Goal: Task Accomplishment & Management: Use online tool/utility

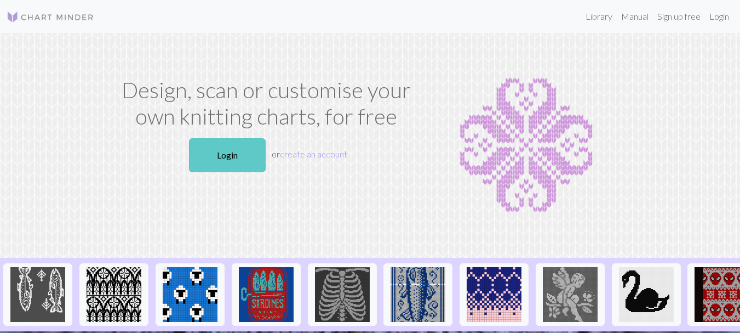
click at [225, 158] on link "Login" at bounding box center [227, 155] width 77 height 34
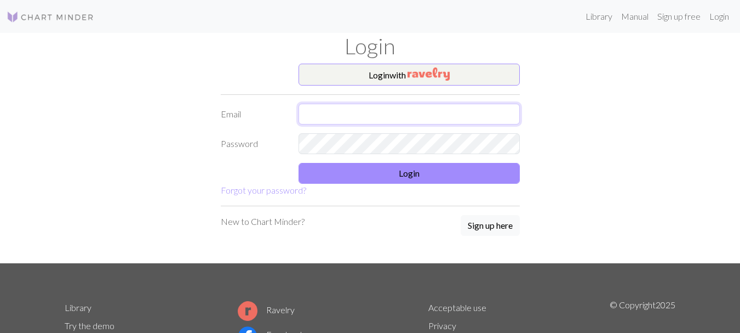
type input "[EMAIL_ADDRESS][DOMAIN_NAME]"
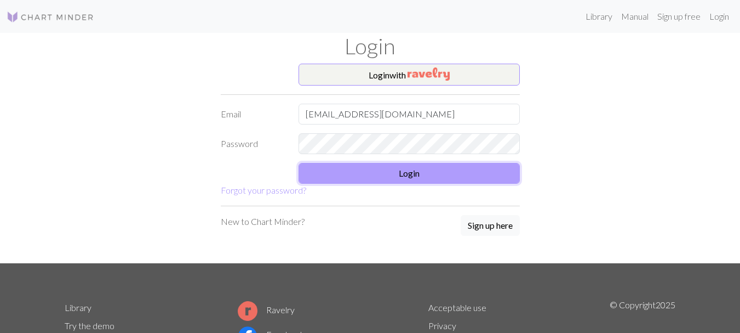
click at [404, 175] on button "Login" at bounding box center [409, 173] width 221 height 21
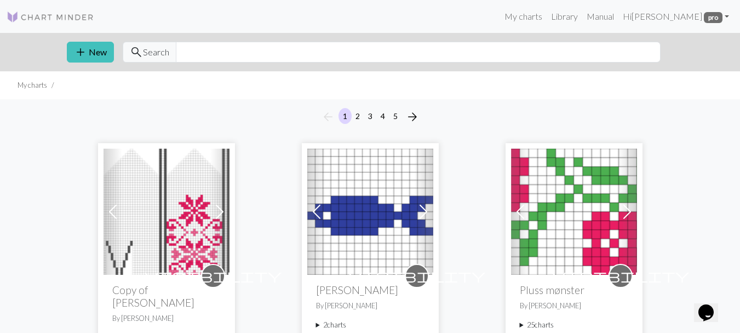
scroll to position [55, 0]
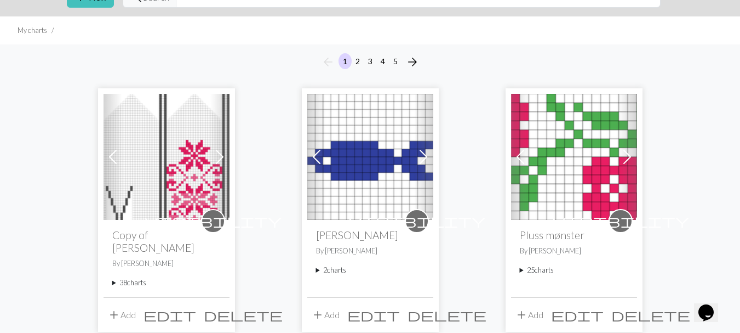
click at [117, 156] on span at bounding box center [113, 157] width 18 height 18
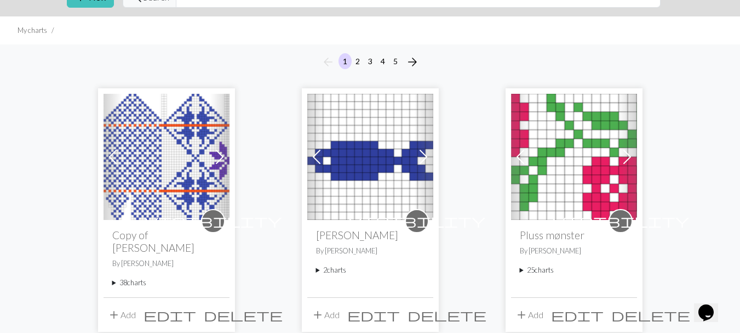
click at [220, 154] on span at bounding box center [220, 157] width 18 height 18
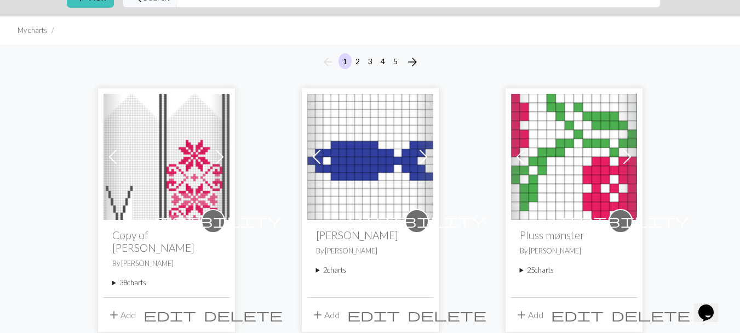
click at [220, 154] on span at bounding box center [220, 157] width 18 height 18
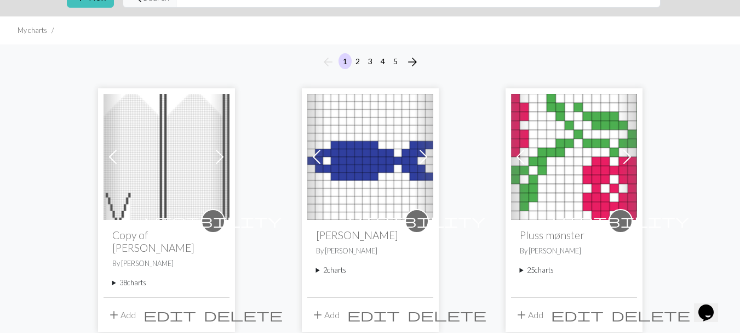
click at [220, 154] on span at bounding box center [220, 157] width 18 height 18
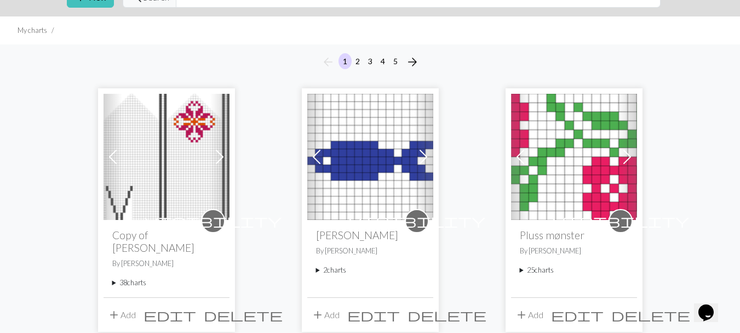
click at [220, 154] on span at bounding box center [220, 157] width 18 height 18
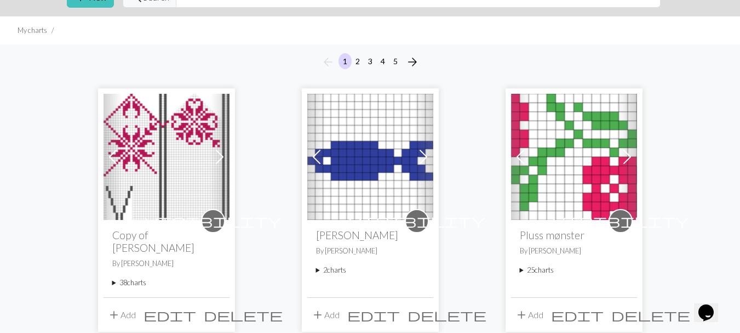
click at [220, 154] on span at bounding box center [220, 157] width 18 height 18
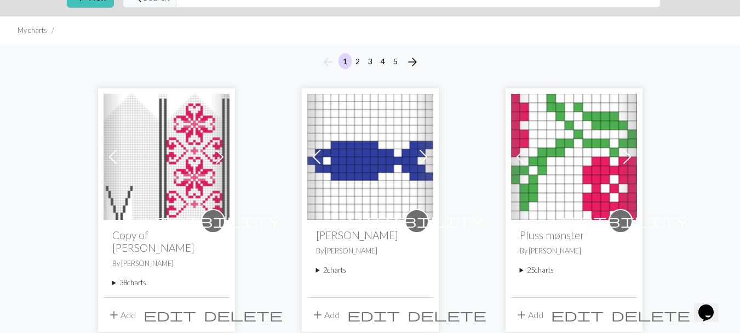
click at [220, 154] on span at bounding box center [220, 157] width 18 height 18
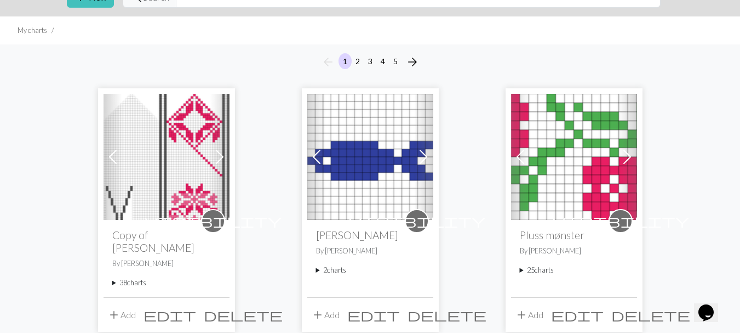
click at [220, 154] on span at bounding box center [220, 157] width 18 height 18
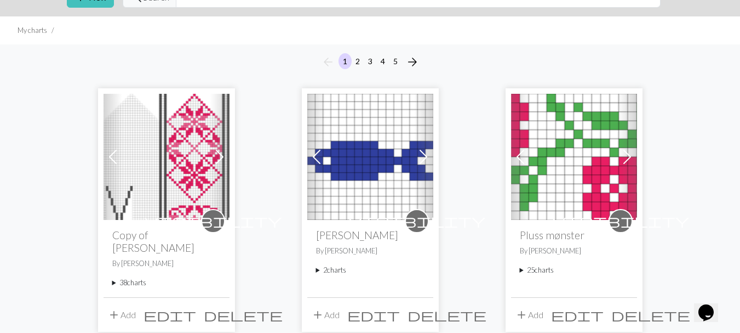
click at [220, 154] on span at bounding box center [220, 157] width 18 height 18
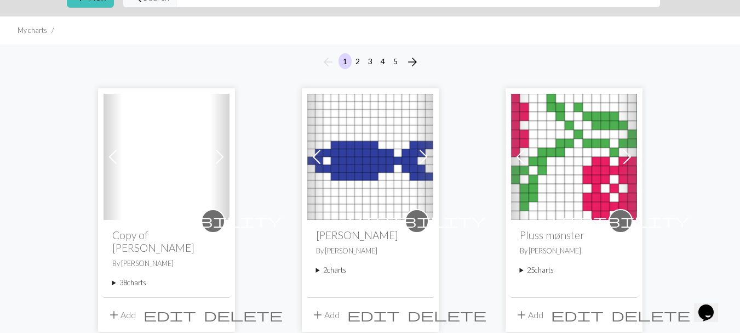
click at [220, 154] on span at bounding box center [220, 157] width 18 height 18
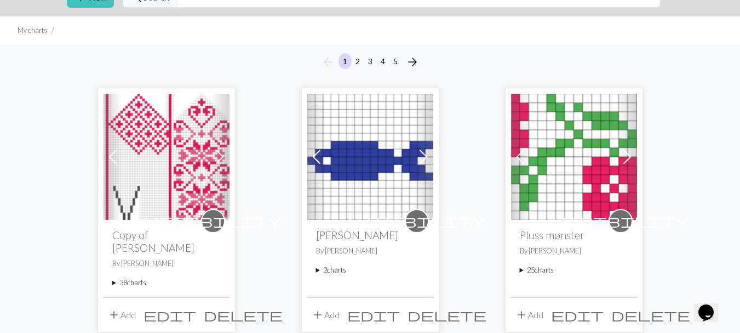
click at [220, 154] on span at bounding box center [220, 157] width 18 height 18
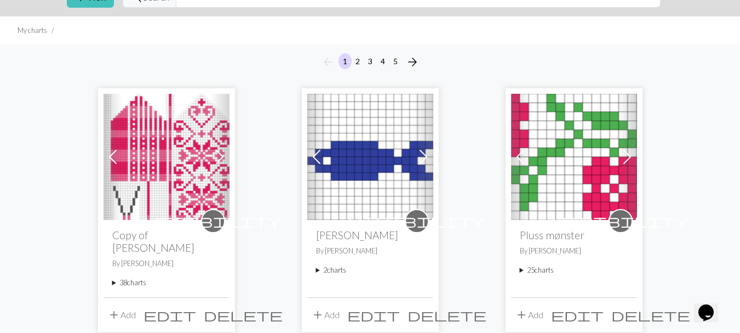
click at [220, 154] on span at bounding box center [220, 157] width 18 height 18
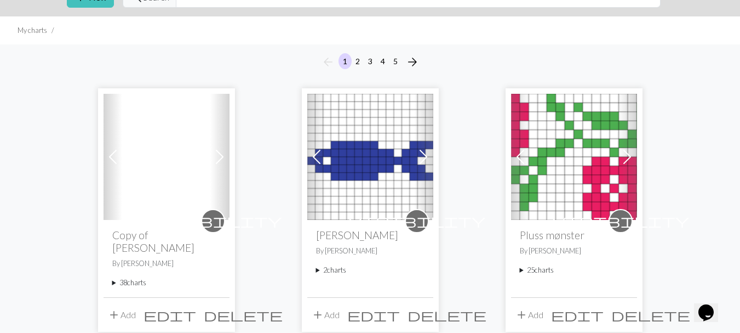
click at [220, 154] on span at bounding box center [220, 157] width 18 height 18
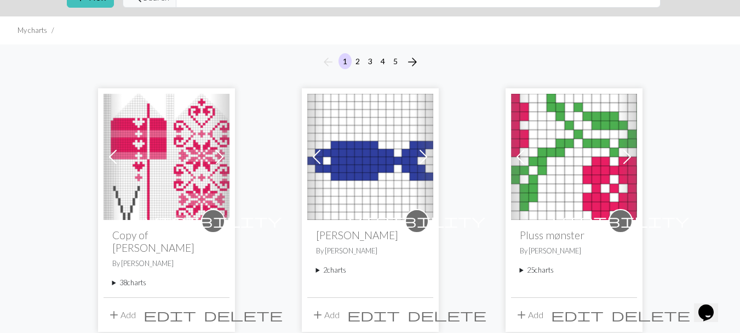
click at [220, 154] on span at bounding box center [220, 157] width 18 height 18
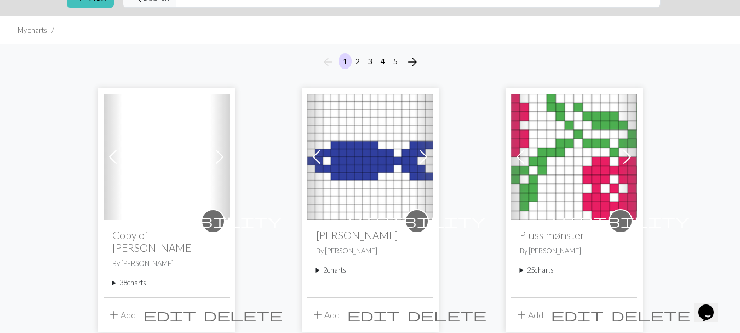
click at [220, 154] on span at bounding box center [220, 157] width 18 height 18
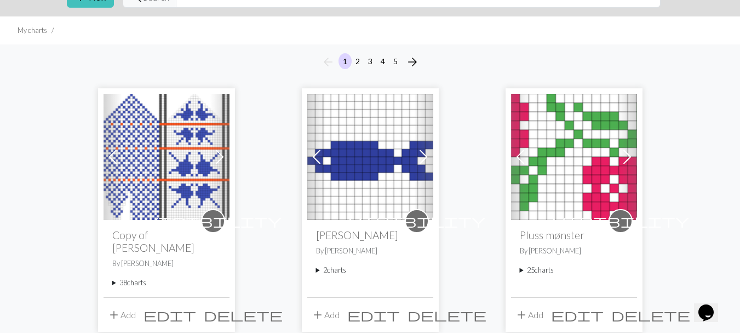
click at [113, 158] on span at bounding box center [113, 157] width 18 height 18
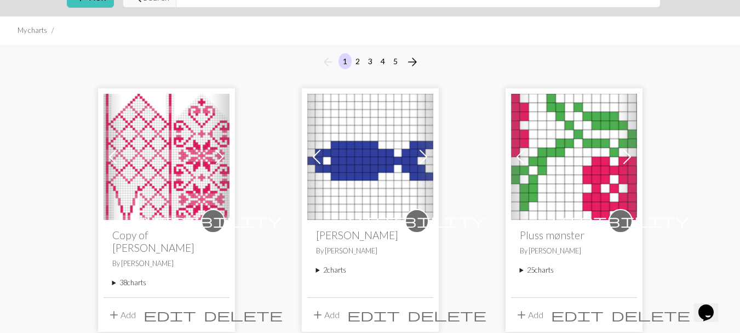
click at [113, 158] on span at bounding box center [113, 157] width 18 height 18
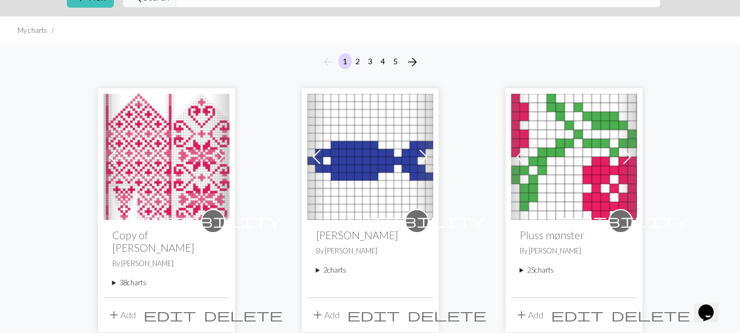
click at [113, 158] on span at bounding box center [113, 157] width 18 height 18
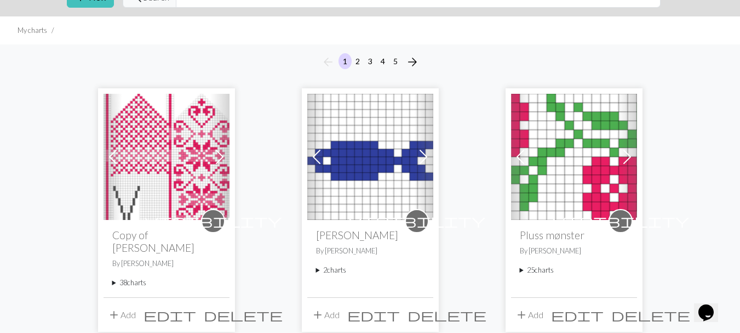
click at [150, 161] on img at bounding box center [167, 157] width 126 height 126
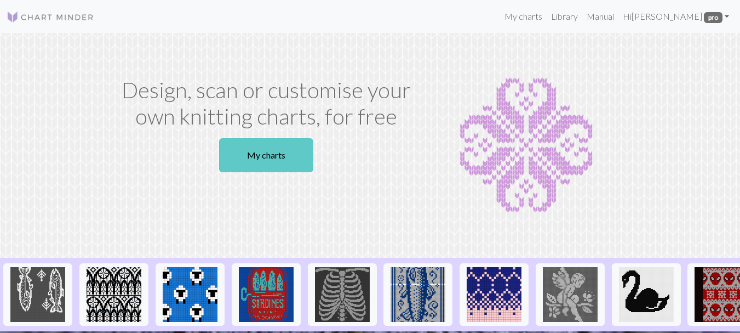
click at [260, 154] on link "My charts" at bounding box center [266, 155] width 94 height 34
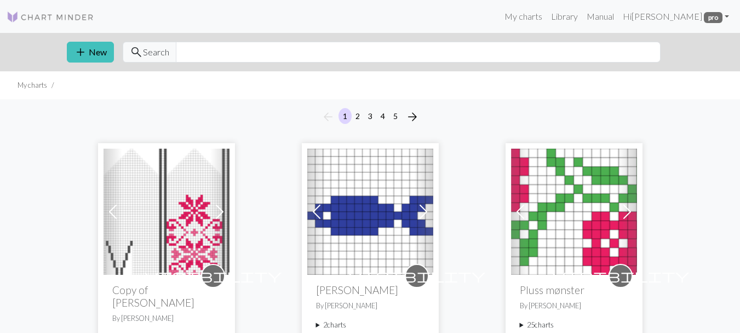
scroll to position [55, 0]
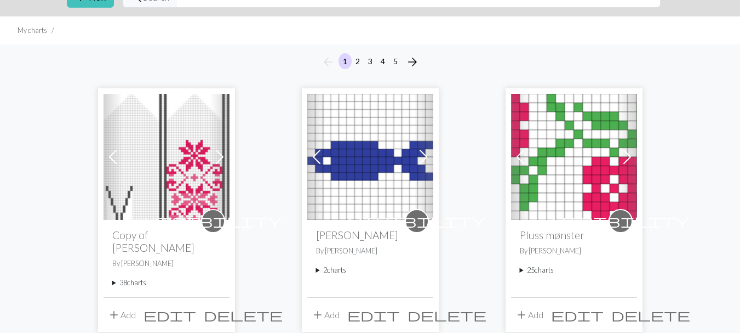
click at [111, 160] on span at bounding box center [113, 157] width 18 height 18
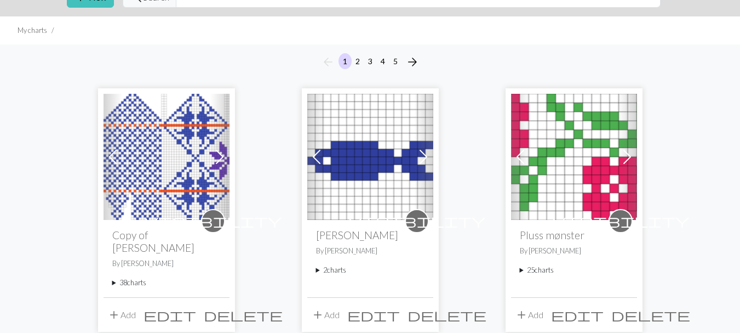
click at [111, 160] on span at bounding box center [113, 157] width 18 height 18
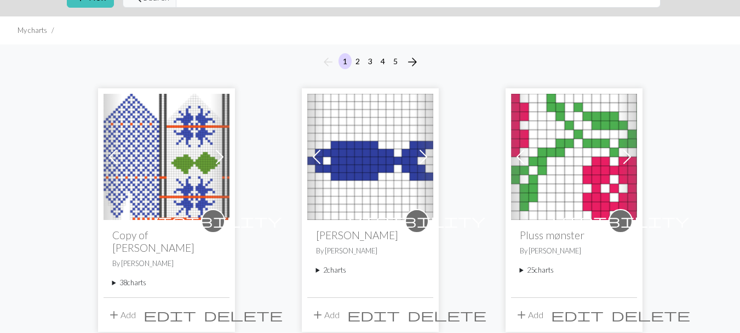
click at [111, 160] on span at bounding box center [113, 157] width 18 height 18
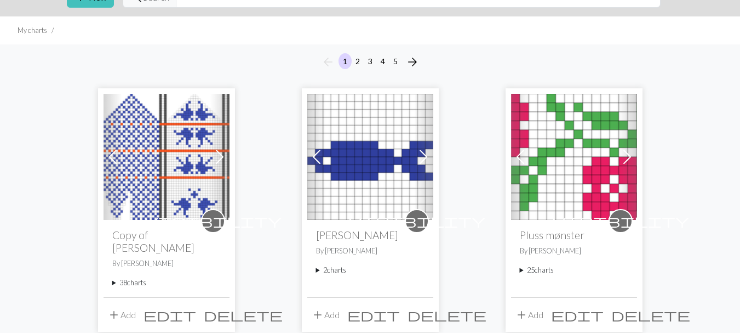
click at [111, 160] on span at bounding box center [113, 157] width 18 height 18
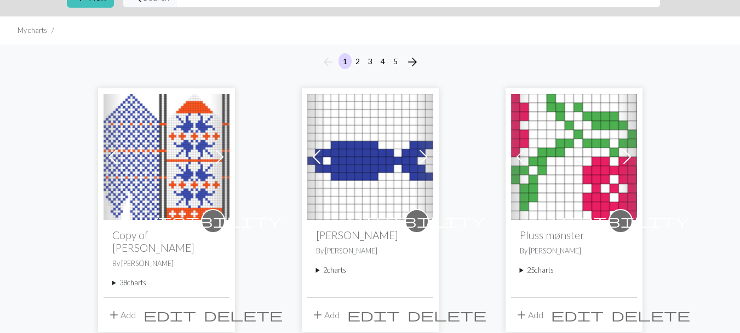
click at [111, 160] on span at bounding box center [113, 157] width 18 height 18
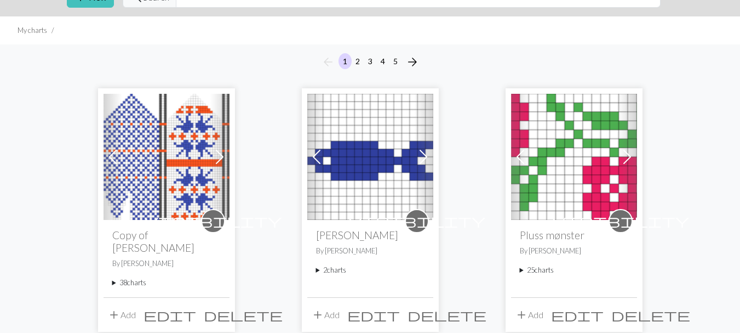
click at [111, 160] on span at bounding box center [113, 157] width 18 height 18
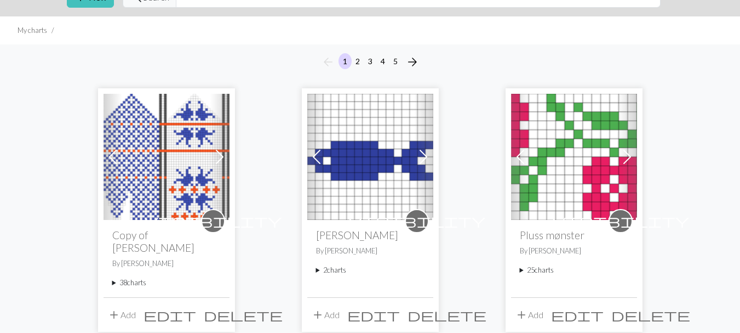
click at [111, 160] on span at bounding box center [113, 157] width 18 height 18
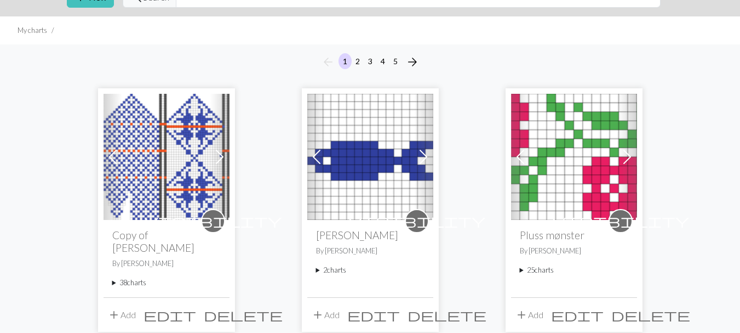
click at [111, 160] on span at bounding box center [113, 157] width 18 height 18
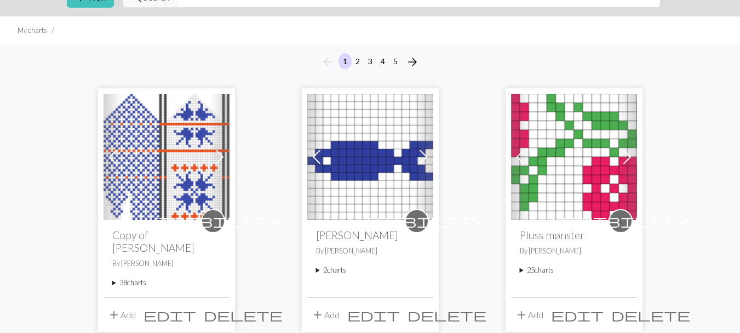
click at [111, 160] on span at bounding box center [113, 157] width 18 height 18
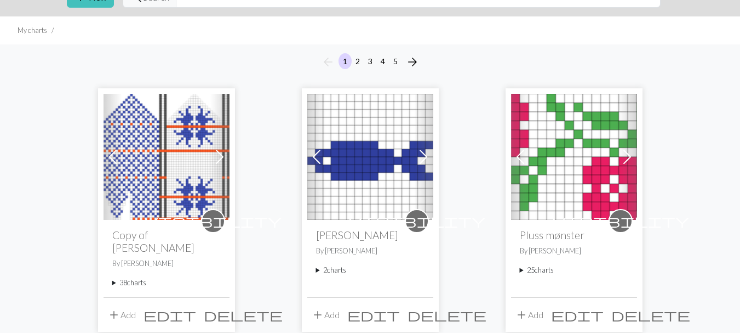
click at [114, 158] on span at bounding box center [113, 157] width 18 height 18
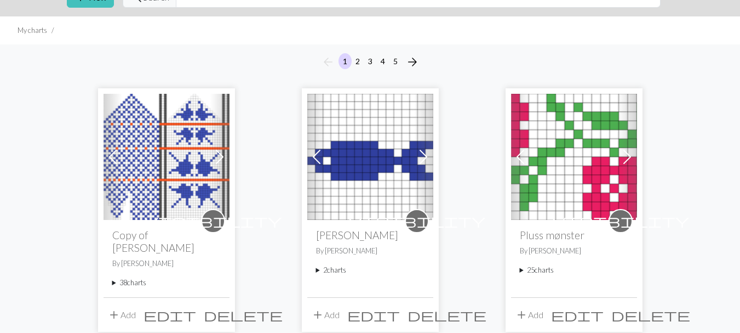
click at [114, 157] on span at bounding box center [113, 157] width 18 height 18
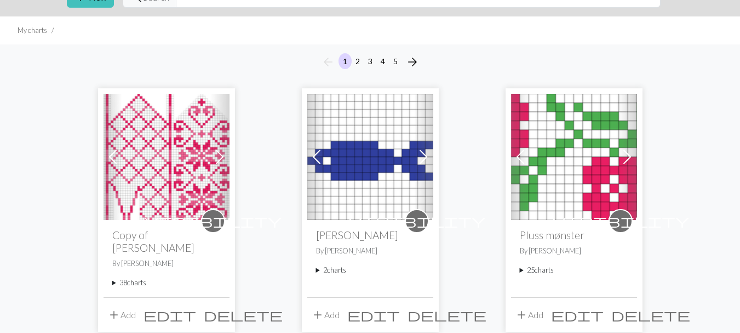
click at [112, 157] on span at bounding box center [113, 157] width 18 height 18
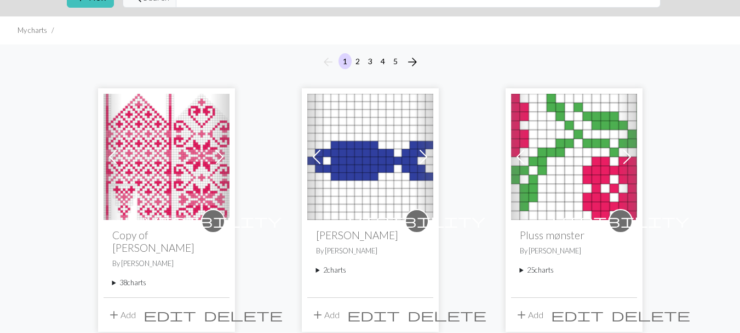
click at [171, 168] on img at bounding box center [167, 157] width 126 height 126
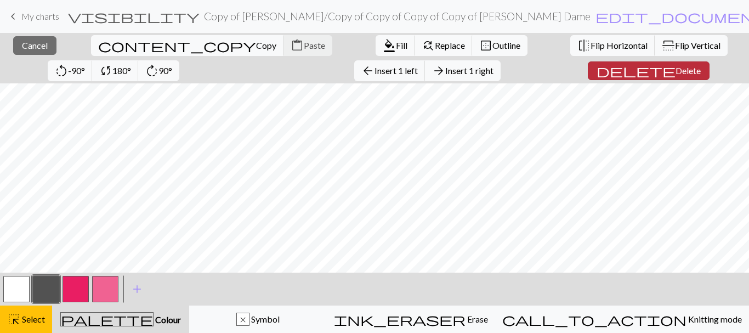
click at [596, 69] on span "delete" at bounding box center [635, 70] width 79 height 15
click at [675, 66] on span "Delete" at bounding box center [687, 70] width 25 height 10
click at [596, 71] on span "delete" at bounding box center [635, 70] width 79 height 15
click at [596, 73] on span "delete" at bounding box center [635, 70] width 79 height 15
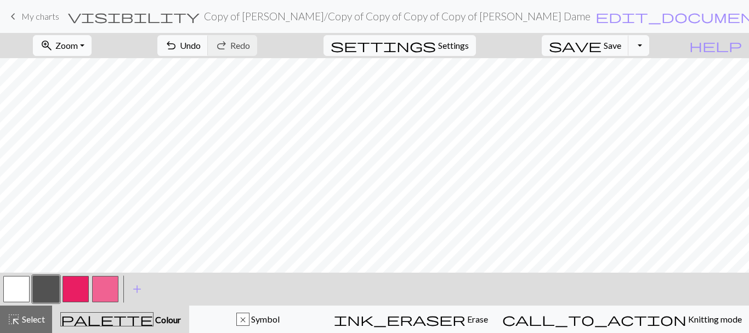
click at [78, 42] on span "Zoom" at bounding box center [66, 45] width 22 height 10
click at [99, 72] on button "Fit all" at bounding box center [76, 70] width 87 height 18
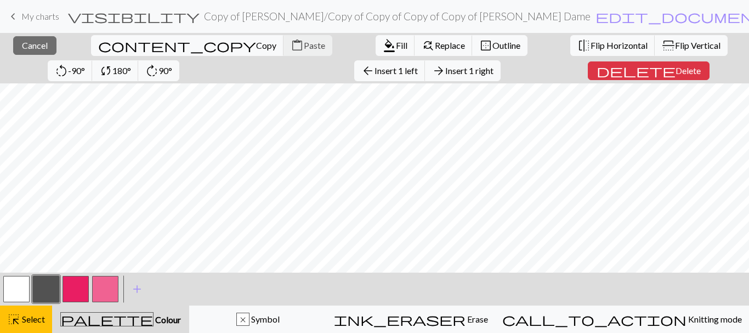
click at [10, 287] on button "button" at bounding box center [16, 289] width 26 height 26
click at [383, 43] on span "format_color_fill" at bounding box center [389, 45] width 13 height 15
click at [383, 41] on span "format_color_fill" at bounding box center [389, 45] width 13 height 15
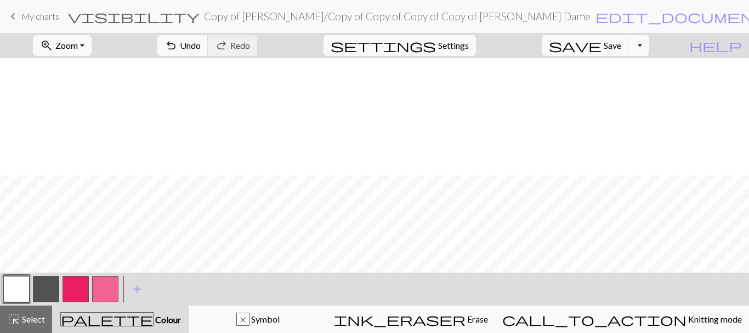
scroll to position [117, 0]
click at [92, 49] on button "zoom_in Zoom Zoom" at bounding box center [62, 45] width 59 height 21
click at [86, 86] on button "Fit width" at bounding box center [76, 87] width 87 height 18
click at [92, 52] on button "zoom_in Zoom Zoom" at bounding box center [62, 45] width 59 height 21
click at [91, 127] on button "50%" at bounding box center [76, 132] width 87 height 18
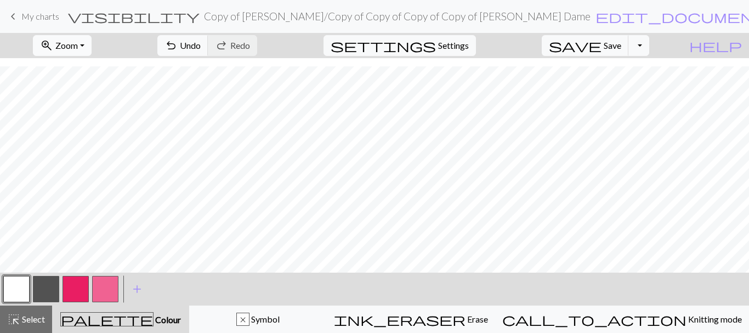
click at [78, 45] on span "Zoom" at bounding box center [66, 45] width 22 height 10
click at [97, 148] on button "100%" at bounding box center [76, 149] width 87 height 18
drag, startPoint x: 102, startPoint y: 292, endPoint x: 291, endPoint y: 266, distance: 190.8
click at [108, 289] on button "button" at bounding box center [105, 289] width 26 height 26
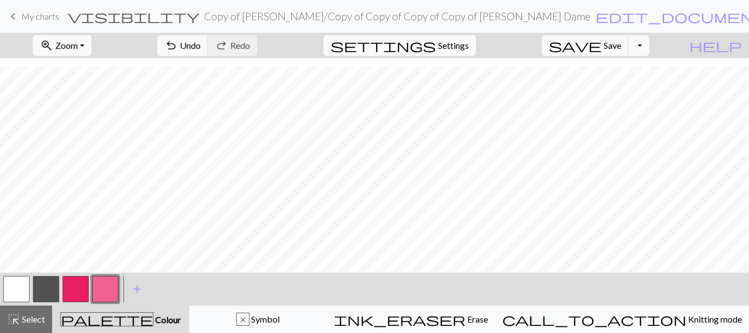
click at [12, 294] on button "button" at bounding box center [16, 289] width 26 height 26
click at [75, 293] on button "button" at bounding box center [75, 289] width 26 height 26
click at [10, 294] on button "button" at bounding box center [16, 289] width 26 height 26
drag, startPoint x: 70, startPoint y: 290, endPoint x: 152, endPoint y: 272, distance: 84.2
click at [73, 290] on button "button" at bounding box center [75, 289] width 26 height 26
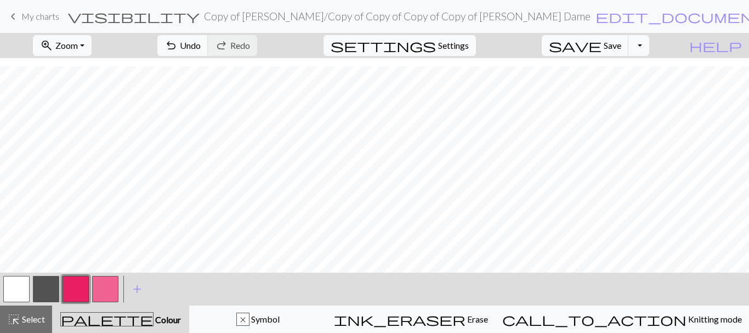
click at [13, 290] on button "button" at bounding box center [16, 289] width 26 height 26
click at [81, 293] on button "button" at bounding box center [75, 289] width 26 height 26
click at [107, 287] on button "button" at bounding box center [105, 289] width 26 height 26
click at [6, 290] on button "button" at bounding box center [16, 289] width 26 height 26
drag, startPoint x: 84, startPoint y: 287, endPoint x: 120, endPoint y: 275, distance: 38.0
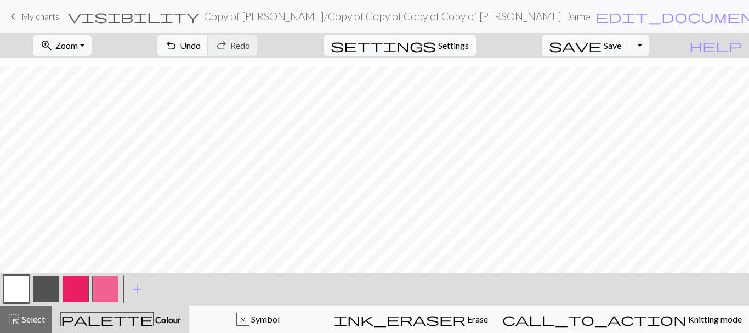
click at [87, 285] on button "button" at bounding box center [75, 289] width 26 height 26
click at [17, 297] on button "button" at bounding box center [16, 289] width 26 height 26
click at [78, 298] on button "button" at bounding box center [75, 289] width 26 height 26
click at [103, 295] on button "button" at bounding box center [105, 289] width 26 height 26
drag, startPoint x: 69, startPoint y: 288, endPoint x: 81, endPoint y: 287, distance: 11.6
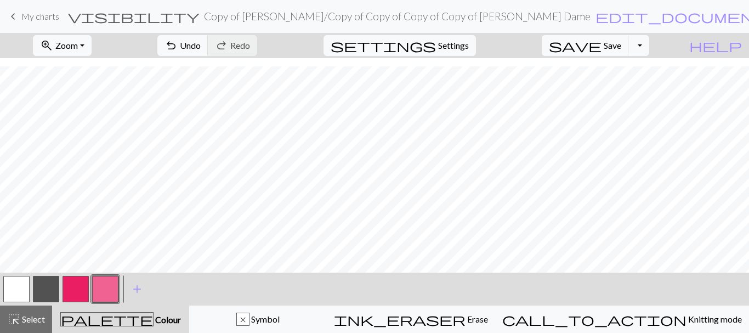
click at [70, 288] on button "button" at bounding box center [75, 289] width 26 height 26
click at [601, 45] on span "save" at bounding box center [575, 45] width 53 height 15
click at [22, 290] on button "button" at bounding box center [16, 289] width 26 height 26
click at [107, 292] on button "button" at bounding box center [105, 289] width 26 height 26
click at [69, 290] on button "button" at bounding box center [75, 289] width 26 height 26
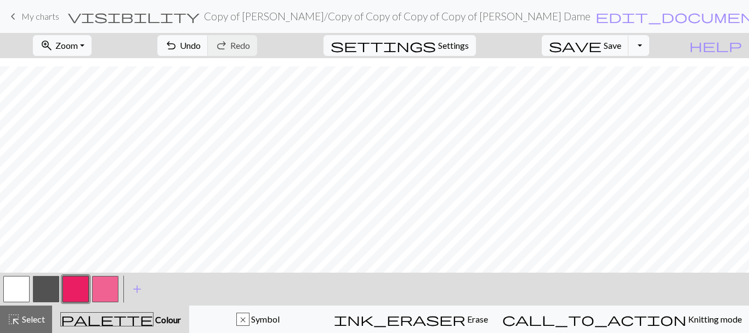
click at [99, 285] on button "button" at bounding box center [105, 289] width 26 height 26
click at [13, 289] on button "button" at bounding box center [16, 289] width 26 height 26
click at [106, 290] on button "button" at bounding box center [105, 289] width 26 height 26
click at [20, 286] on button "button" at bounding box center [16, 289] width 26 height 26
click at [80, 290] on button "button" at bounding box center [75, 289] width 26 height 26
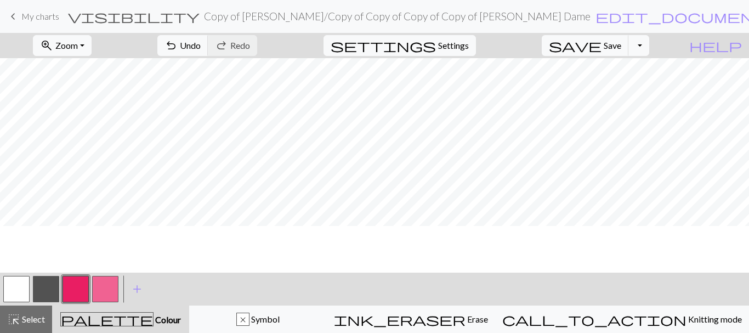
scroll to position [358, 0]
click at [101, 290] on button "button" at bounding box center [105, 289] width 26 height 26
click at [70, 283] on button "button" at bounding box center [75, 289] width 26 height 26
click at [201, 43] on span "Undo" at bounding box center [190, 45] width 21 height 10
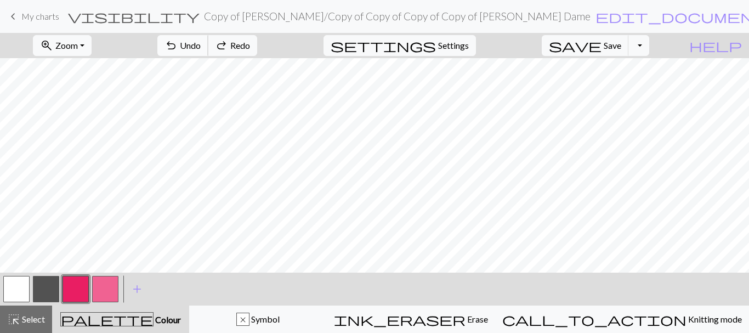
click at [201, 43] on span "Undo" at bounding box center [190, 45] width 21 height 10
click at [100, 290] on button "button" at bounding box center [105, 289] width 26 height 26
click at [601, 46] on span "save" at bounding box center [575, 45] width 53 height 15
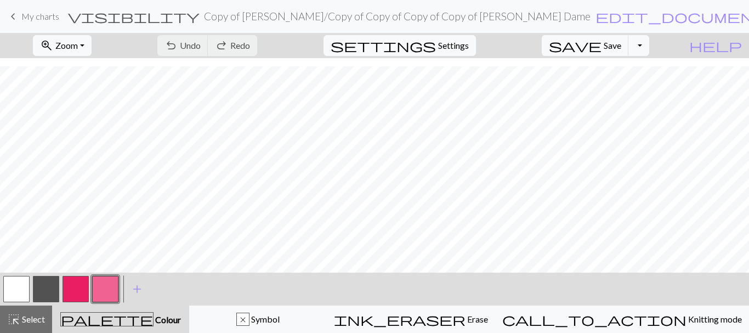
click at [13, 289] on button "button" at bounding box center [16, 289] width 26 height 26
click at [601, 47] on span "save" at bounding box center [575, 45] width 53 height 15
click at [621, 44] on span "Save" at bounding box center [612, 45] width 18 height 10
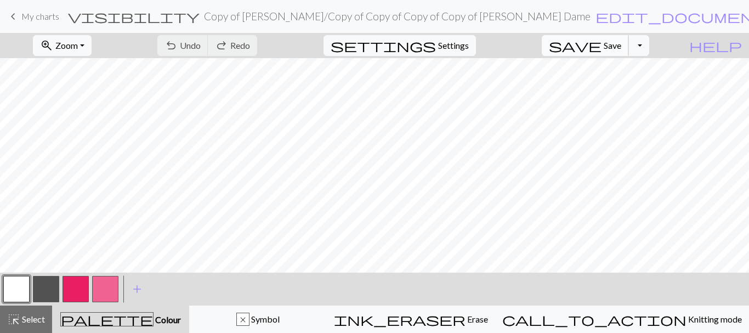
click at [601, 50] on span "save" at bounding box center [575, 45] width 53 height 15
click at [649, 47] on button "Toggle Dropdown" at bounding box center [638, 45] width 21 height 21
click at [633, 70] on button "file_copy Save a copy" at bounding box center [558, 70] width 181 height 18
click at [649, 50] on button "Toggle Dropdown" at bounding box center [638, 45] width 21 height 21
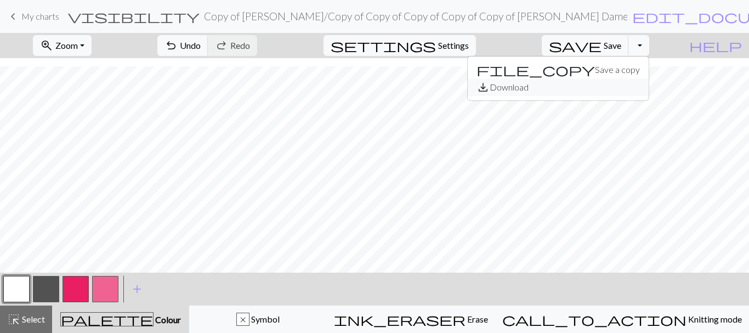
click at [643, 91] on button "save_alt Download" at bounding box center [558, 87] width 181 height 18
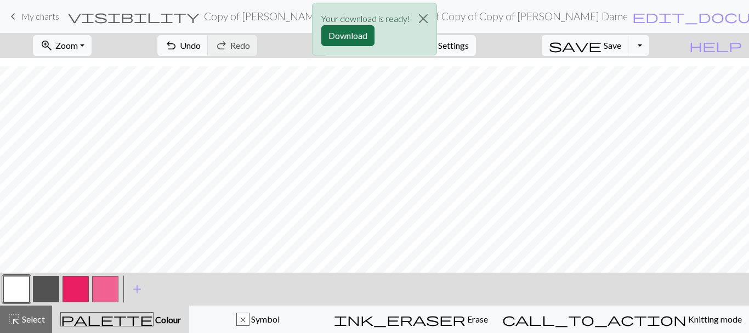
click at [349, 42] on button "Download" at bounding box center [347, 35] width 53 height 21
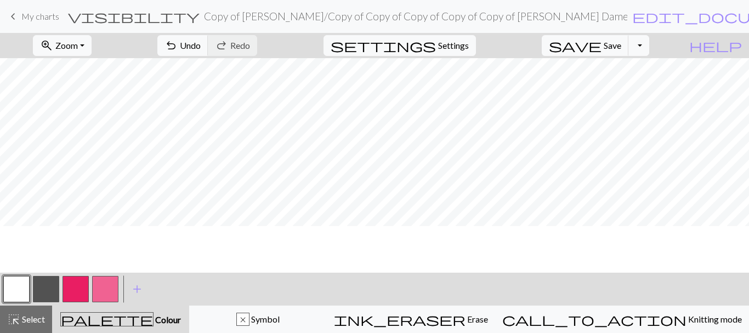
scroll to position [358, 0]
click at [619, 44] on button "save Save Save" at bounding box center [585, 45] width 87 height 21
click at [621, 42] on span "Save" at bounding box center [612, 45] width 18 height 10
click at [27, 16] on div "Chart saved" at bounding box center [374, 21] width 749 height 43
click at [23, 17] on span "My charts" at bounding box center [40, 16] width 38 height 10
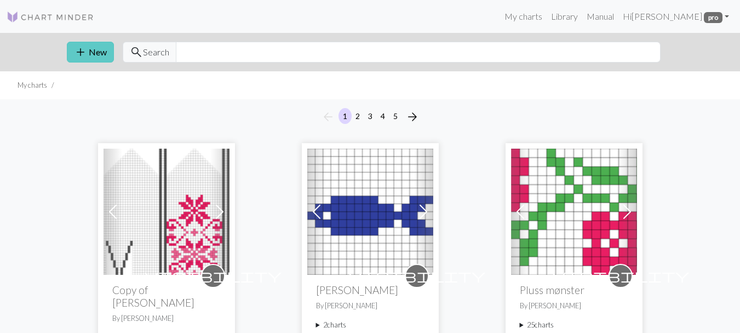
click at [83, 50] on span "add" at bounding box center [80, 51] width 13 height 15
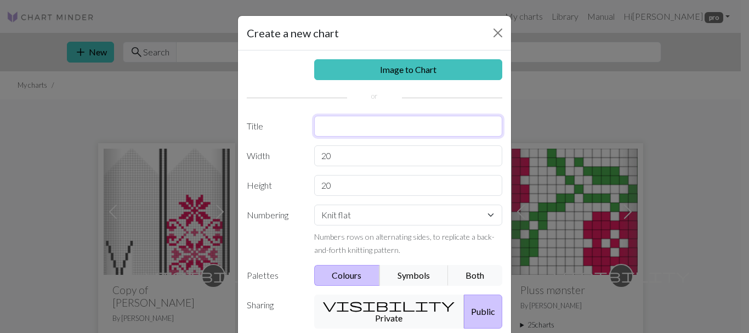
click at [352, 133] on input "text" at bounding box center [408, 126] width 189 height 21
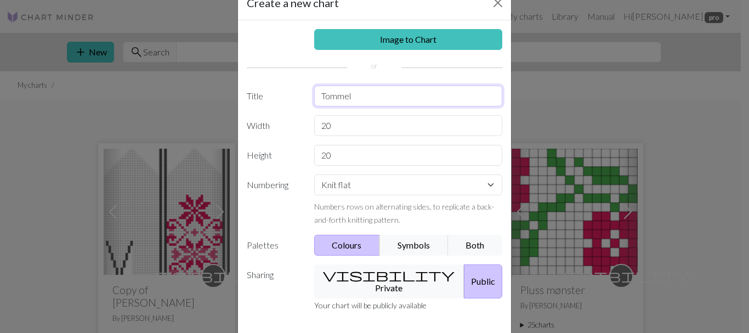
scroll to position [55, 0]
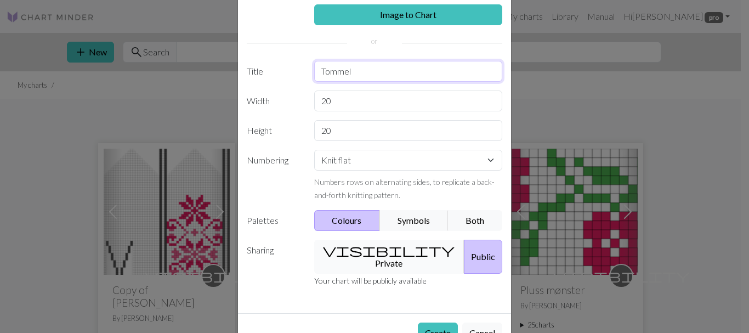
type input "Tommel"
click at [383, 244] on button "visibility Private" at bounding box center [389, 257] width 151 height 34
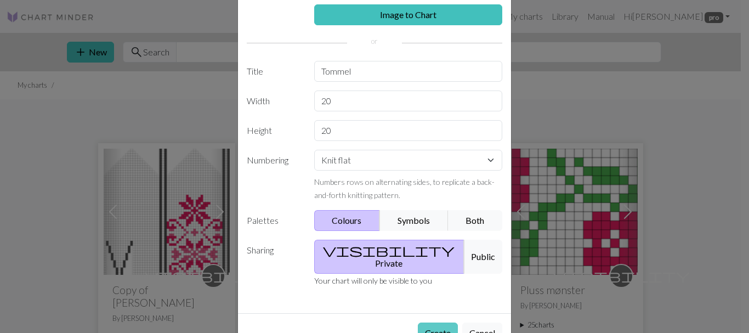
click at [439, 322] on button "Create" at bounding box center [438, 332] width 40 height 21
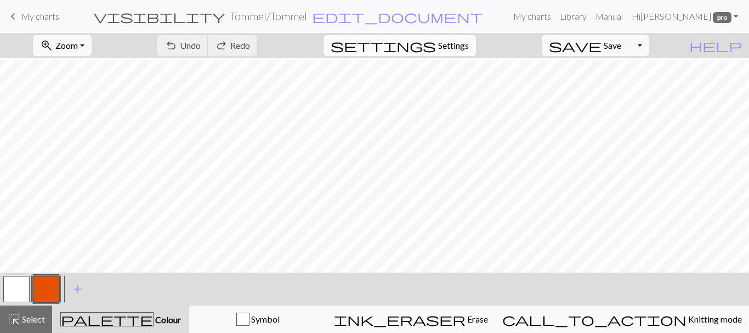
click at [460, 41] on span "Settings" at bounding box center [453, 45] width 31 height 13
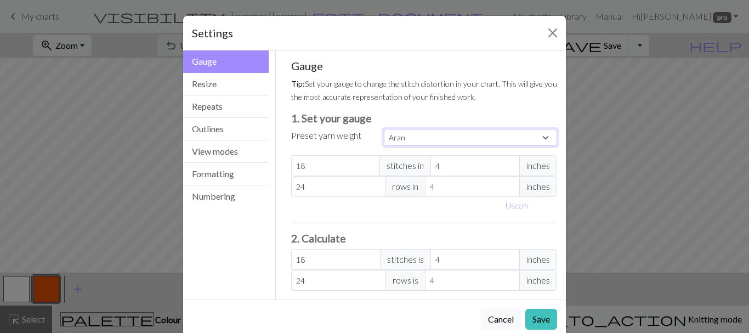
click at [413, 139] on select "Custom Square Lace Light Fingering Fingering Sport Double knit Worsted Aran Bul…" at bounding box center [470, 137] width 173 height 17
select select "square"
click at [384, 129] on select "Custom Square Lace Light Fingering Fingering Sport Double knit Worsted Aran Bul…" at bounding box center [470, 137] width 173 height 17
type input "32"
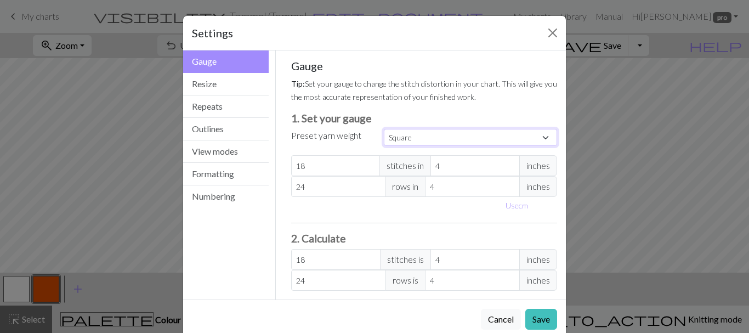
type input "32"
click at [533, 317] on button "Save" at bounding box center [541, 319] width 32 height 21
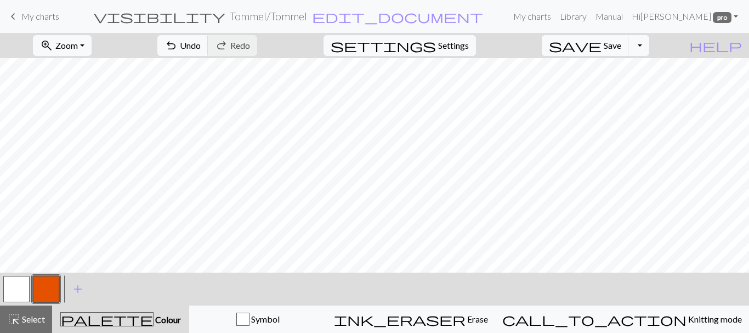
click at [49, 293] on button "button" at bounding box center [46, 289] width 26 height 26
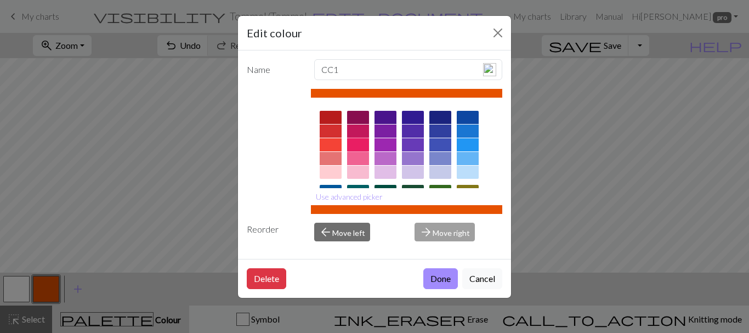
click at [356, 145] on div at bounding box center [358, 144] width 22 height 13
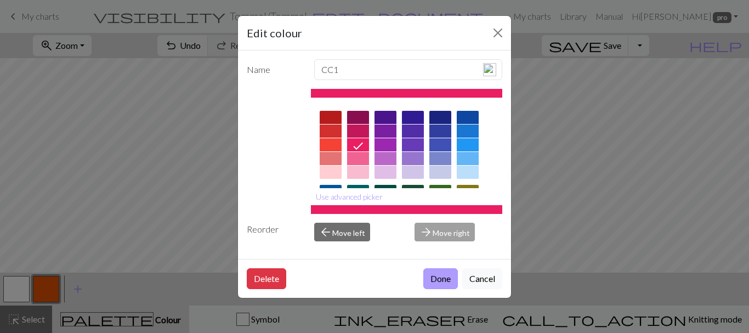
click at [438, 281] on button "Done" at bounding box center [440, 278] width 35 height 21
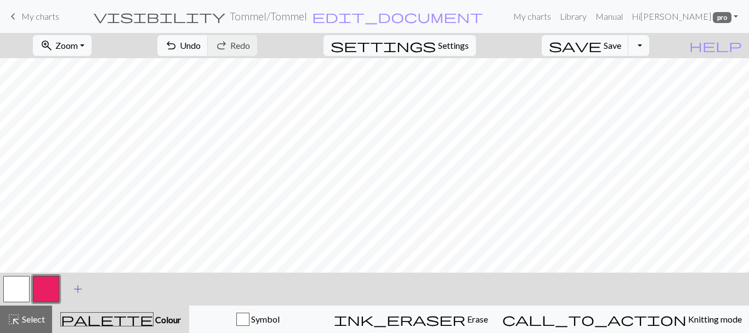
click at [72, 287] on span "add" at bounding box center [77, 288] width 13 height 15
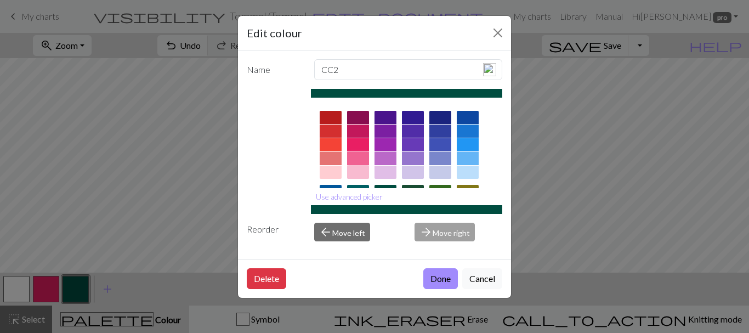
click at [356, 154] on div at bounding box center [358, 158] width 22 height 13
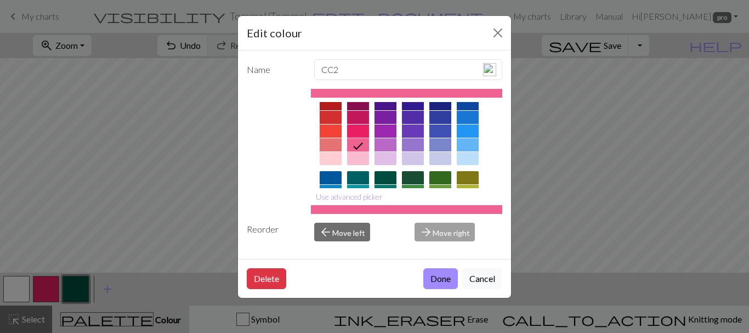
scroll to position [6, 0]
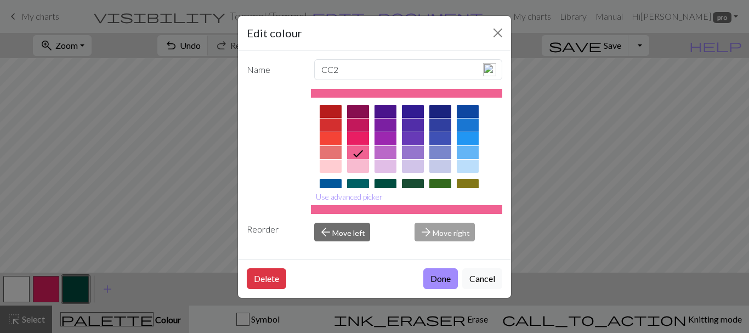
click at [355, 162] on div at bounding box center [358, 165] width 22 height 13
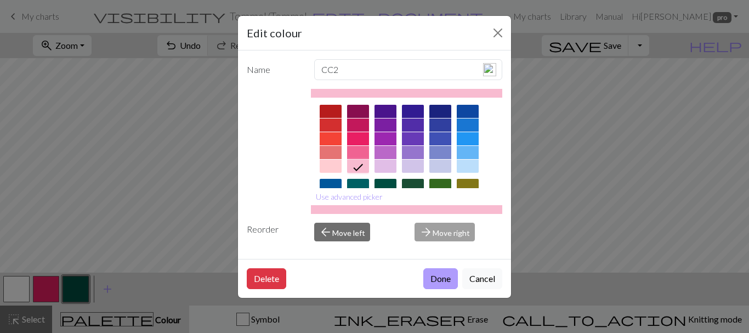
click at [441, 274] on button "Done" at bounding box center [440, 278] width 35 height 21
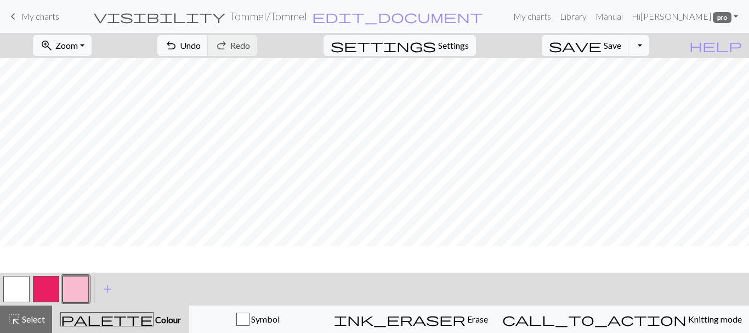
scroll to position [0, 0]
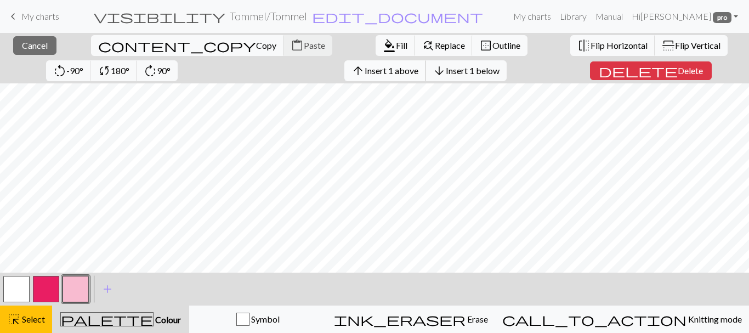
click at [364, 67] on span "Insert 1 above" at bounding box center [391, 70] width 54 height 10
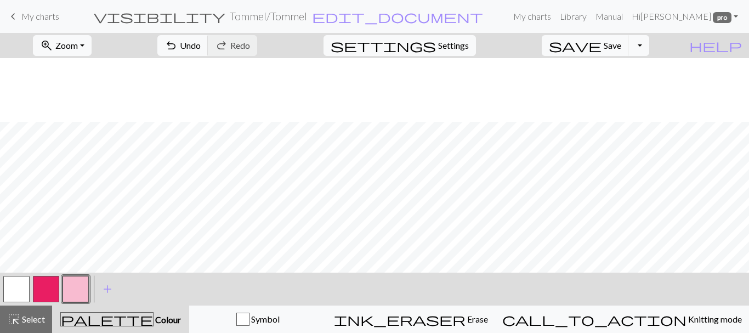
scroll to position [73, 0]
click at [116, 290] on button "add Add a colour" at bounding box center [107, 288] width 27 height 27
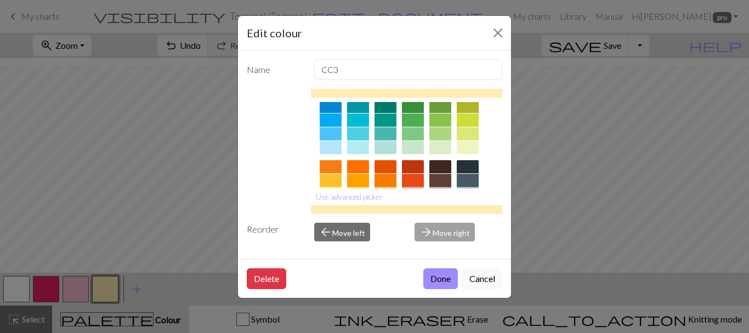
scroll to position [219, 0]
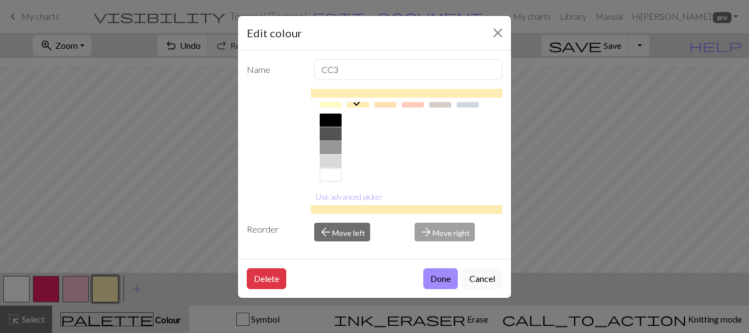
click at [334, 130] on div at bounding box center [331, 133] width 22 height 13
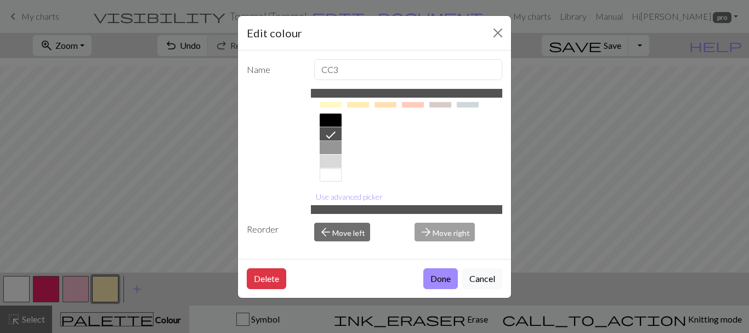
click at [437, 272] on button "Done" at bounding box center [440, 278] width 35 height 21
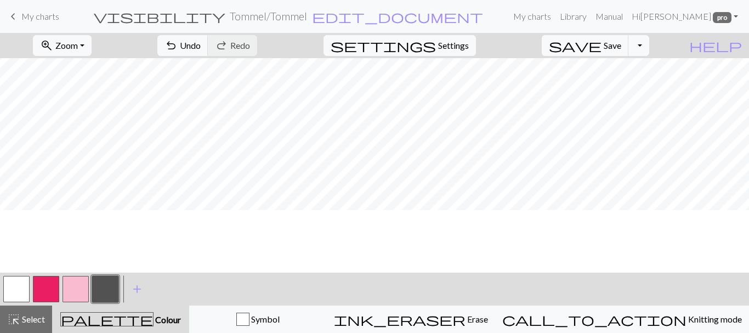
scroll to position [0, 0]
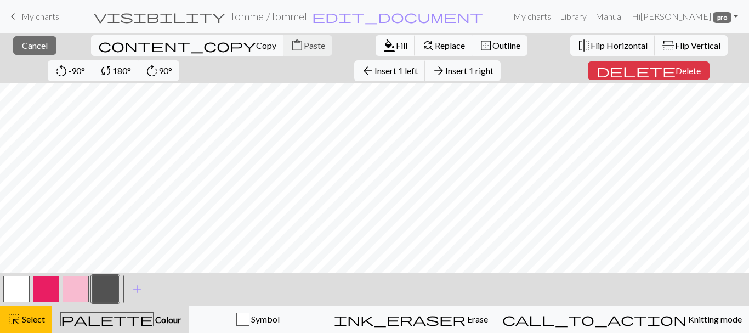
click at [396, 50] on span "Fill" at bounding box center [402, 45] width 12 height 10
click at [107, 293] on button "button" at bounding box center [105, 289] width 26 height 26
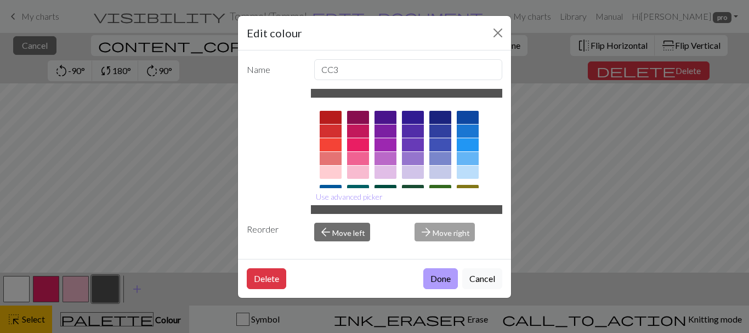
click at [432, 281] on button "Done" at bounding box center [440, 278] width 35 height 21
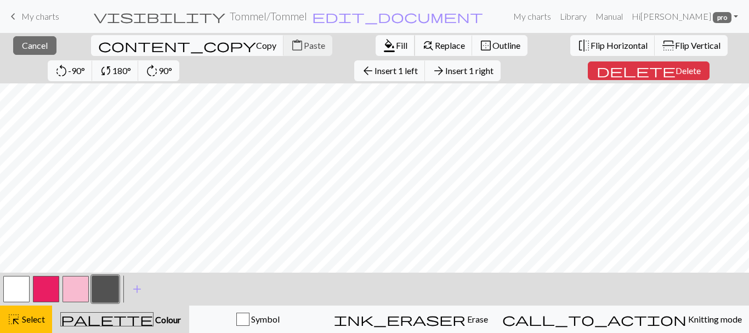
click at [383, 42] on span "format_color_fill" at bounding box center [389, 45] width 13 height 15
click at [445, 75] on span "Insert 1 right" at bounding box center [469, 70] width 48 height 10
click at [445, 70] on span "Insert 1 right" at bounding box center [469, 70] width 48 height 10
click at [445, 66] on span "Insert 1 right" at bounding box center [469, 70] width 48 height 10
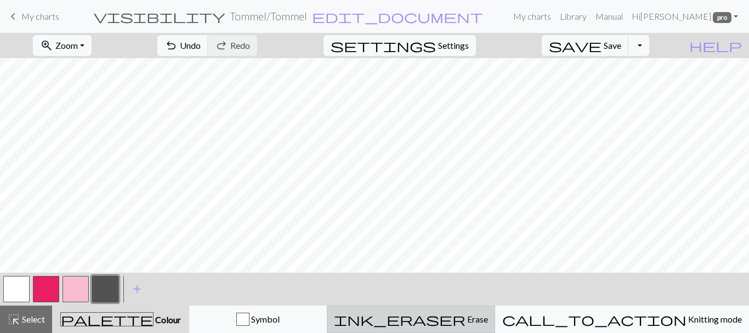
click at [448, 321] on div "ink_eraser Erase Erase" at bounding box center [411, 318] width 154 height 13
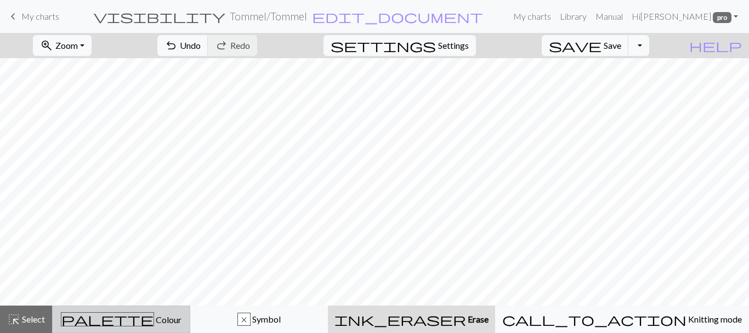
click at [154, 317] on span "Colour" at bounding box center [167, 319] width 27 height 10
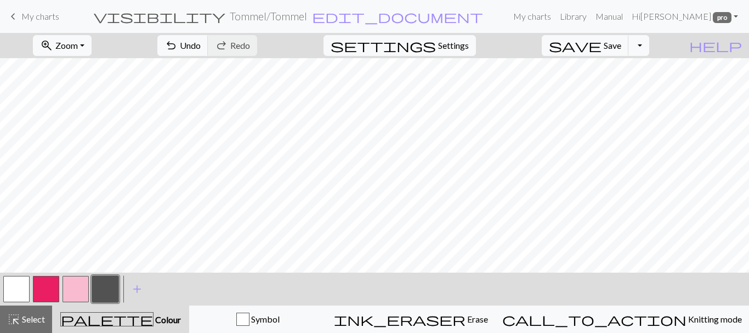
click at [10, 286] on button "button" at bounding box center [16, 289] width 26 height 26
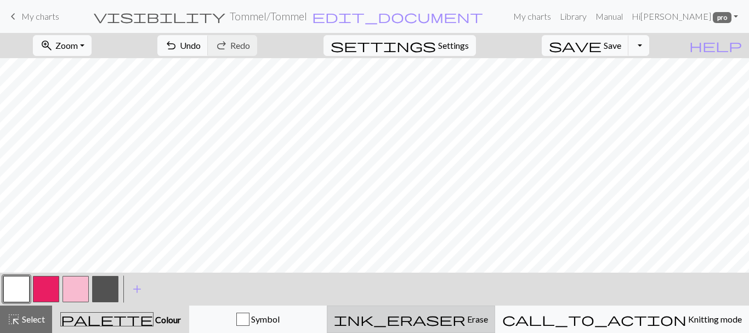
click at [468, 310] on button "ink_eraser Erase Erase" at bounding box center [411, 318] width 168 height 27
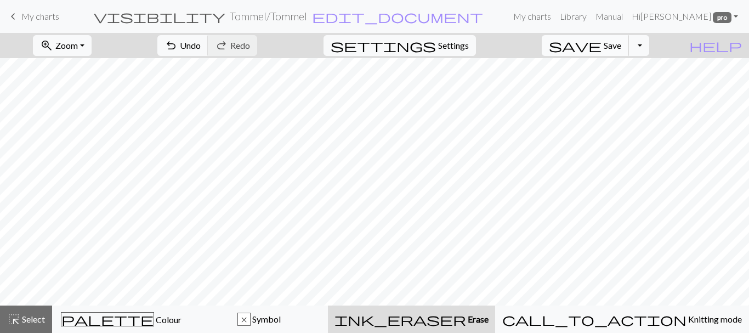
click at [601, 52] on span "save" at bounding box center [575, 45] width 53 height 15
click at [601, 45] on span "save" at bounding box center [575, 45] width 53 height 15
click at [303, 22] on div "Chart saved Chart saved" at bounding box center [374, 43] width 749 height 87
click at [310, 15] on div "Chart saved" at bounding box center [374, 21] width 749 height 43
click at [307, 18] on h2 "Tommel / [PERSON_NAME]" at bounding box center [268, 16] width 77 height 13
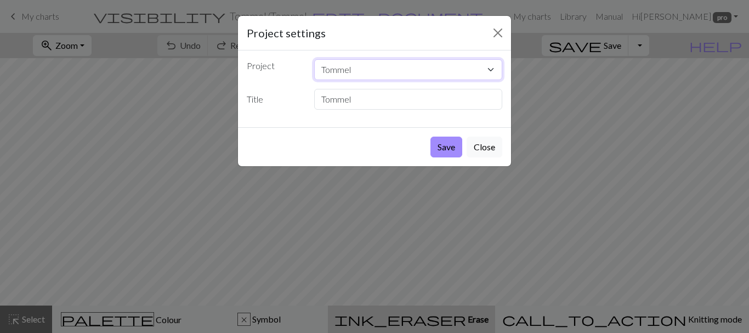
click at [376, 73] on select "Tommel Copy of [PERSON_NAME] [PERSON_NAME] mønster Copy of haasjes.jpg Falsk fl…" at bounding box center [408, 69] width 189 height 21
click at [276, 110] on div "Project Tommel Copy of [PERSON_NAME] [PERSON_NAME] mønster Copy of haasjes.jpg …" at bounding box center [374, 88] width 273 height 77
click at [374, 98] on input "Tommel" at bounding box center [408, 99] width 189 height 21
type input "Tommel dame"
click at [434, 149] on button "Save" at bounding box center [446, 146] width 32 height 21
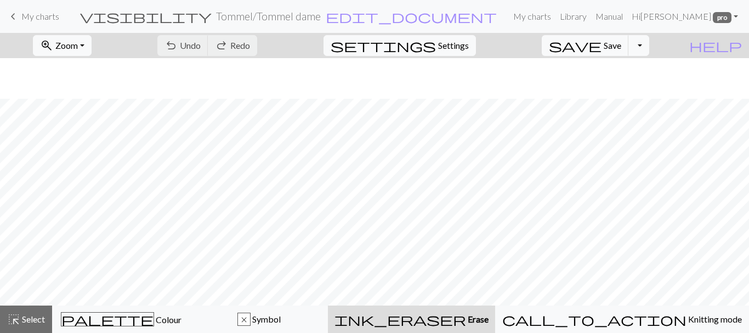
scroll to position [41, 0]
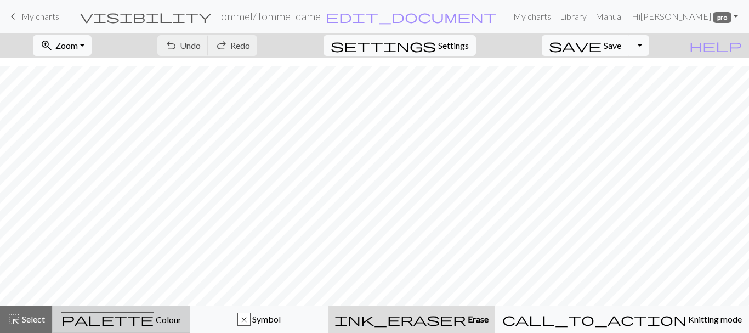
drag, startPoint x: 161, startPoint y: 321, endPoint x: 150, endPoint y: 312, distance: 14.0
click at [161, 321] on div "palette Colour Colour" at bounding box center [121, 319] width 124 height 14
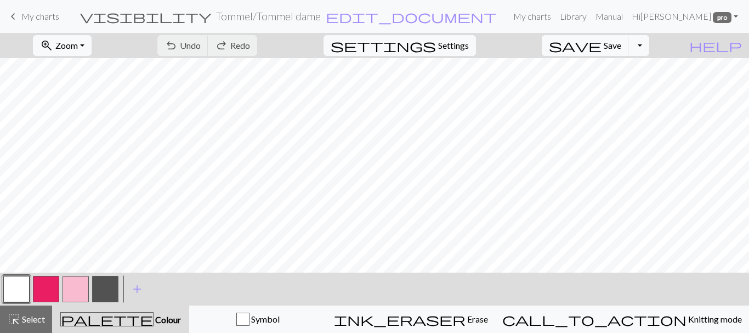
click at [49, 290] on button "button" at bounding box center [46, 289] width 26 height 26
click at [201, 41] on span "Undo" at bounding box center [190, 45] width 21 height 10
click at [208, 47] on button "undo Undo Undo" at bounding box center [182, 45] width 51 height 21
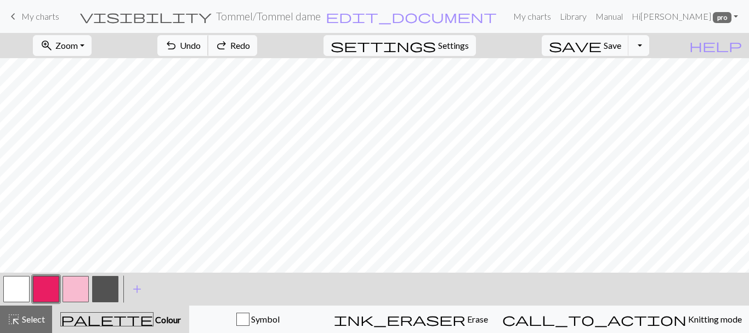
click at [208, 47] on button "undo Undo Undo" at bounding box center [182, 45] width 51 height 21
click at [201, 46] on span "Undo" at bounding box center [190, 45] width 21 height 10
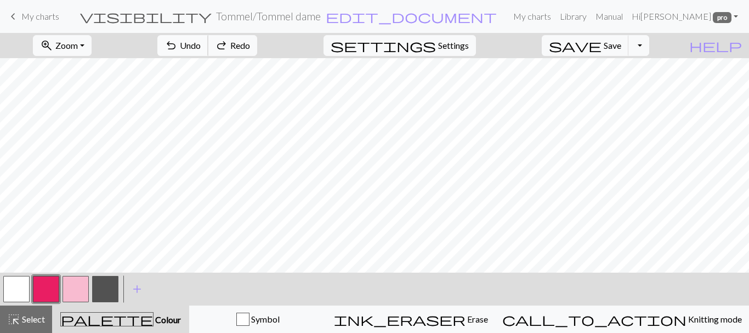
click at [201, 46] on span "Undo" at bounding box center [190, 45] width 21 height 10
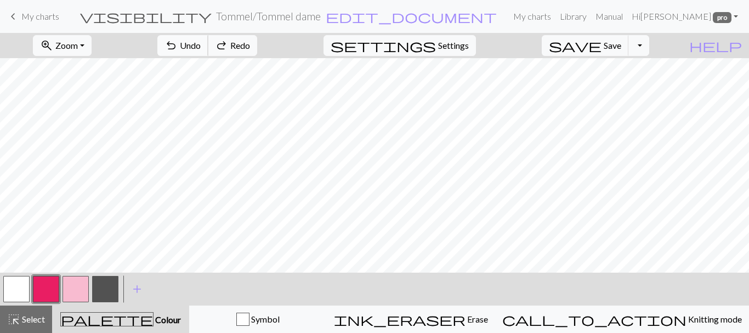
click at [201, 46] on span "Undo" at bounding box center [190, 45] width 21 height 10
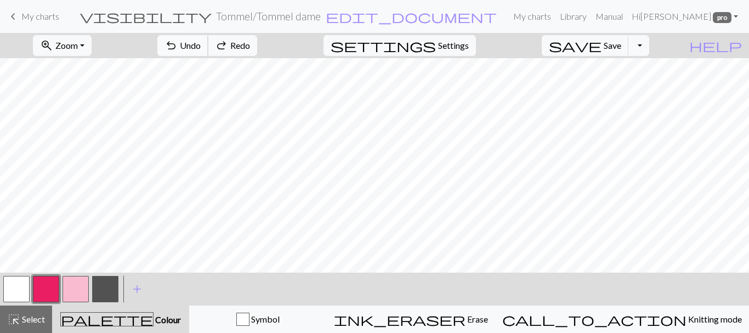
click at [201, 46] on span "Undo" at bounding box center [190, 45] width 21 height 10
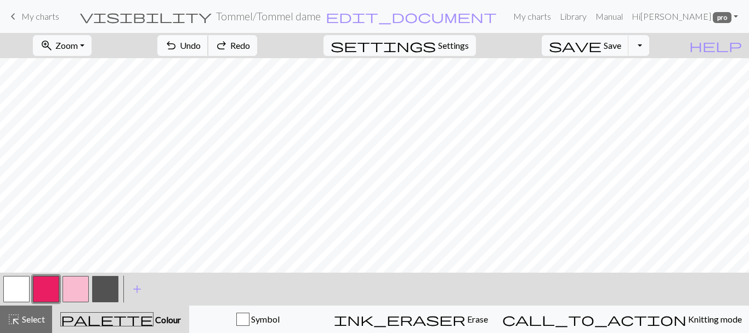
click at [201, 46] on span "Undo" at bounding box center [190, 45] width 21 height 10
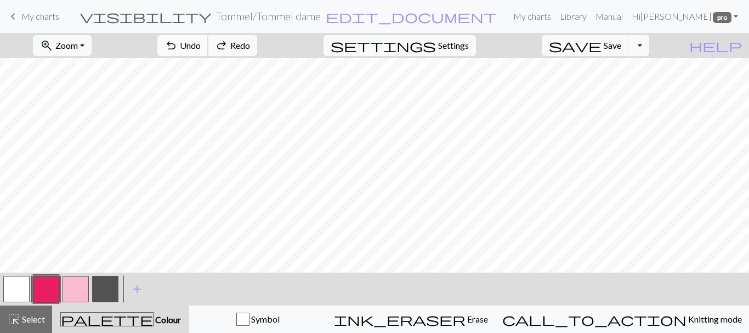
click at [201, 46] on span "Undo" at bounding box center [190, 45] width 21 height 10
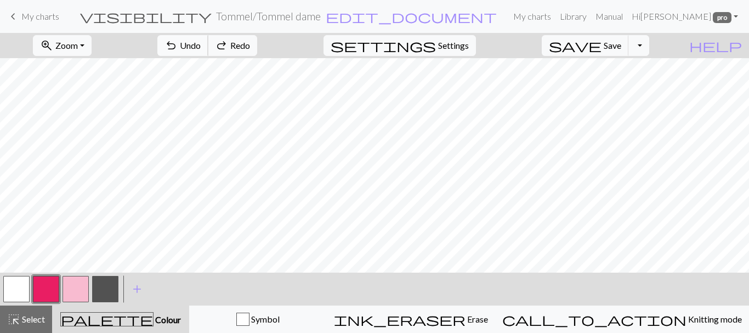
click at [201, 46] on span "Undo" at bounding box center [190, 45] width 21 height 10
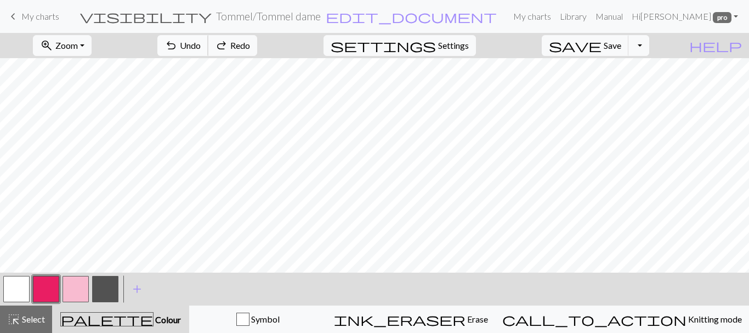
click at [201, 46] on span "Undo" at bounding box center [190, 45] width 21 height 10
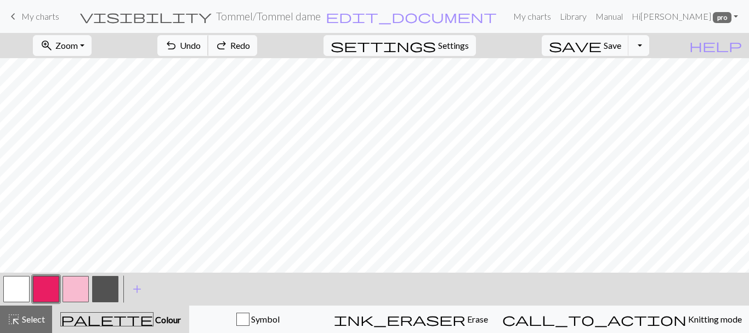
click at [201, 46] on span "Undo" at bounding box center [190, 45] width 21 height 10
click at [208, 50] on button "undo Undo Undo" at bounding box center [182, 45] width 51 height 21
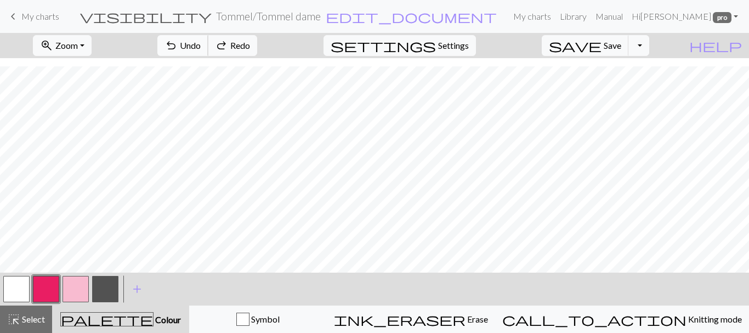
click at [208, 50] on button "undo Undo Undo" at bounding box center [182, 45] width 51 height 21
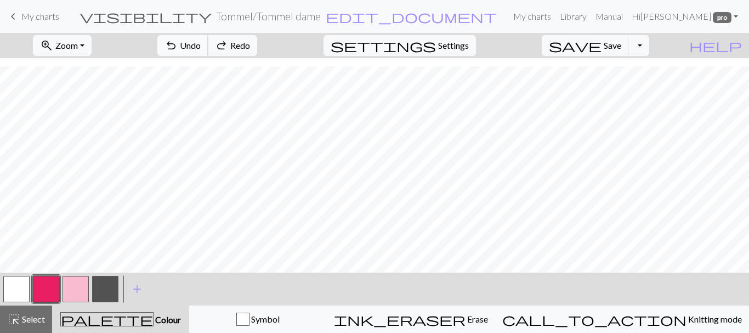
click at [208, 50] on button "undo Undo Undo" at bounding box center [182, 45] width 51 height 21
click at [257, 50] on div "undo Undo Undo redo Redo Redo" at bounding box center [207, 45] width 116 height 25
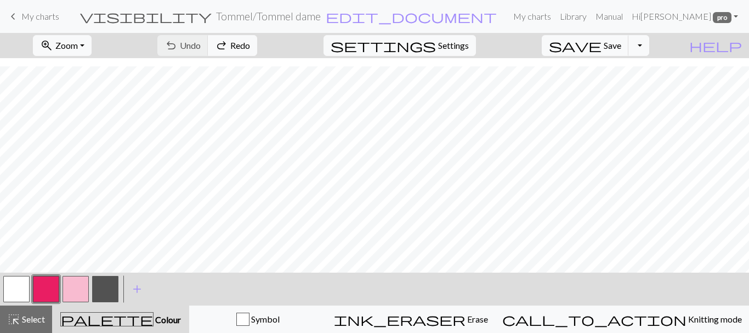
click at [17, 290] on button "button" at bounding box center [16, 289] width 26 height 26
click at [49, 292] on button "button" at bounding box center [46, 289] width 26 height 26
click at [208, 48] on button "undo Undo Undo" at bounding box center [182, 45] width 51 height 21
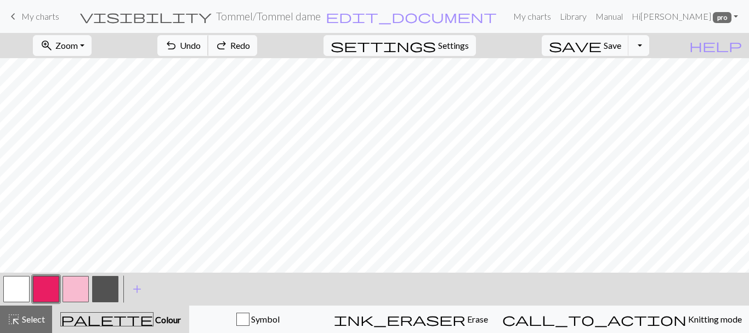
click at [208, 48] on button "undo Undo Undo" at bounding box center [182, 45] width 51 height 21
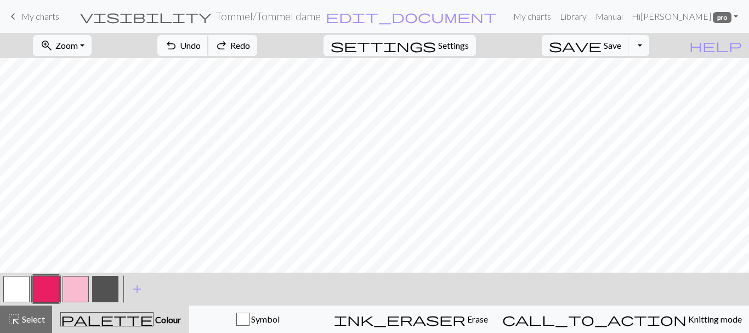
click at [208, 48] on button "undo Undo Undo" at bounding box center [182, 45] width 51 height 21
click at [201, 48] on span "Undo" at bounding box center [190, 45] width 21 height 10
click at [201, 49] on span "Undo" at bounding box center [190, 45] width 21 height 10
click at [601, 46] on span "save" at bounding box center [575, 45] width 53 height 15
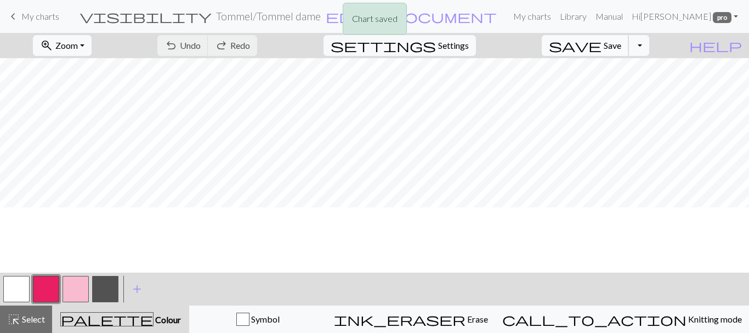
scroll to position [0, 0]
